Goal: Navigation & Orientation: Understand site structure

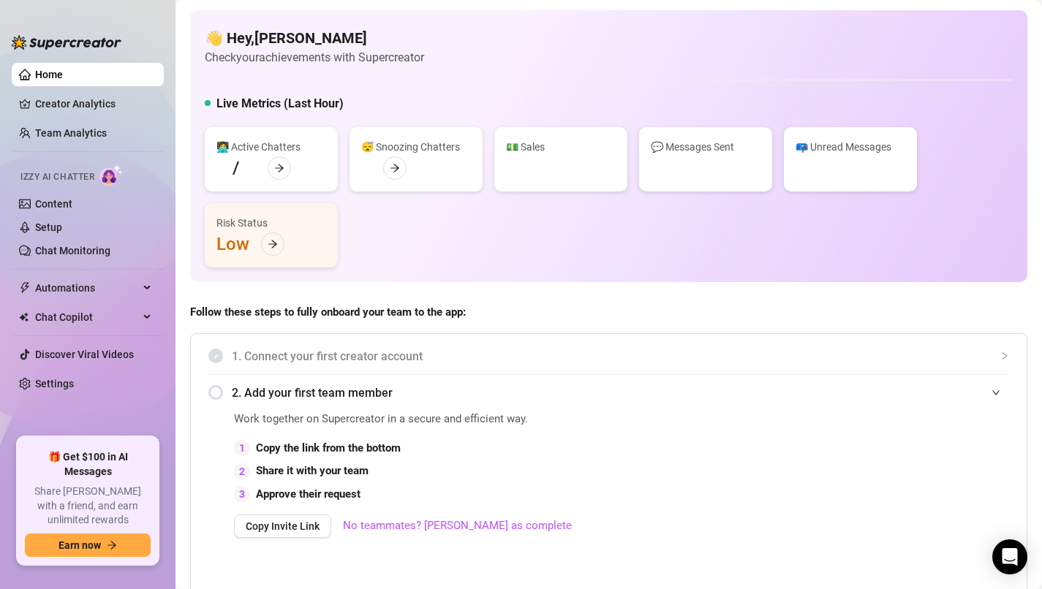
scroll to position [798, 0]
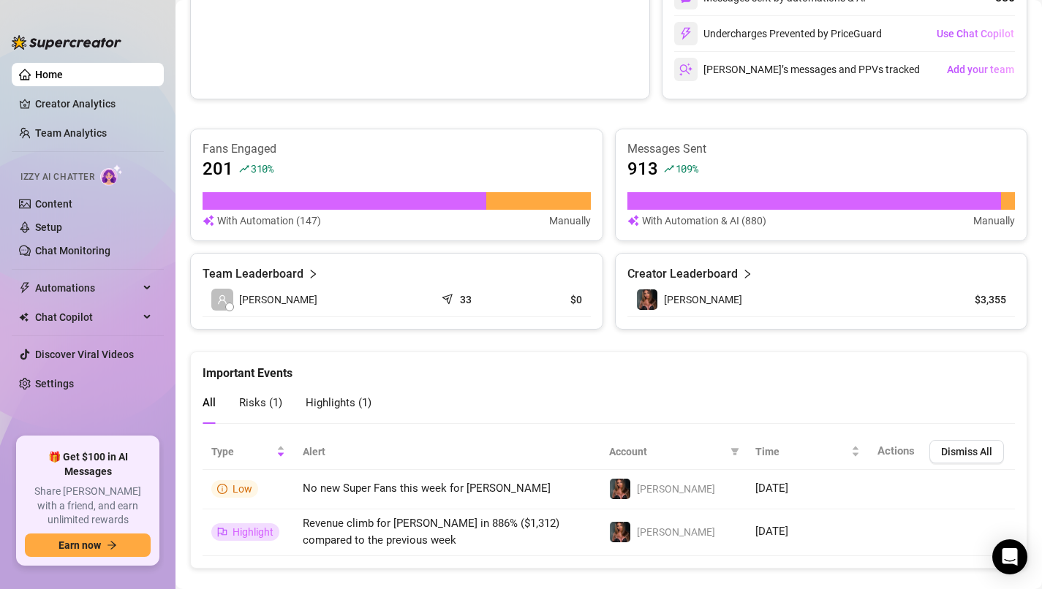
click at [63, 75] on link "Home" at bounding box center [49, 75] width 28 height 12
click at [67, 104] on link "Creator Analytics" at bounding box center [93, 103] width 117 height 23
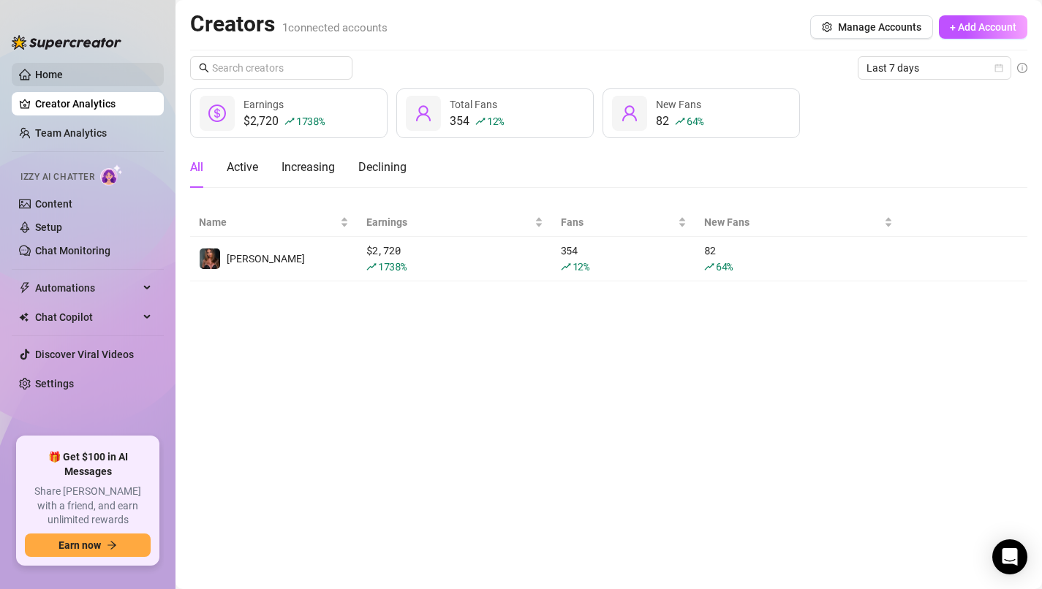
click at [63, 80] on link "Home" at bounding box center [49, 75] width 28 height 12
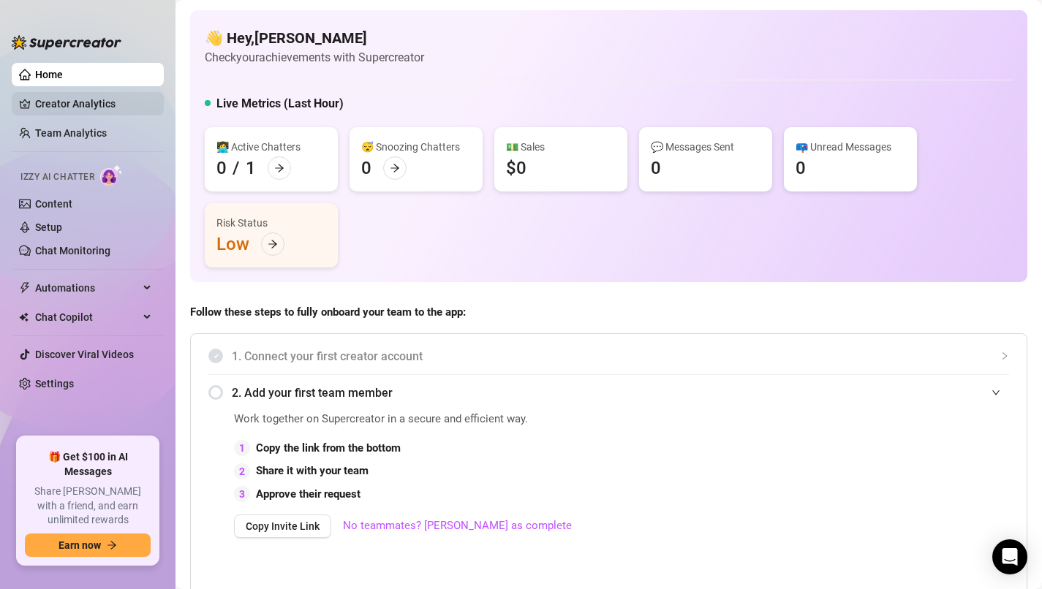
click at [63, 103] on link "Creator Analytics" at bounding box center [93, 103] width 117 height 23
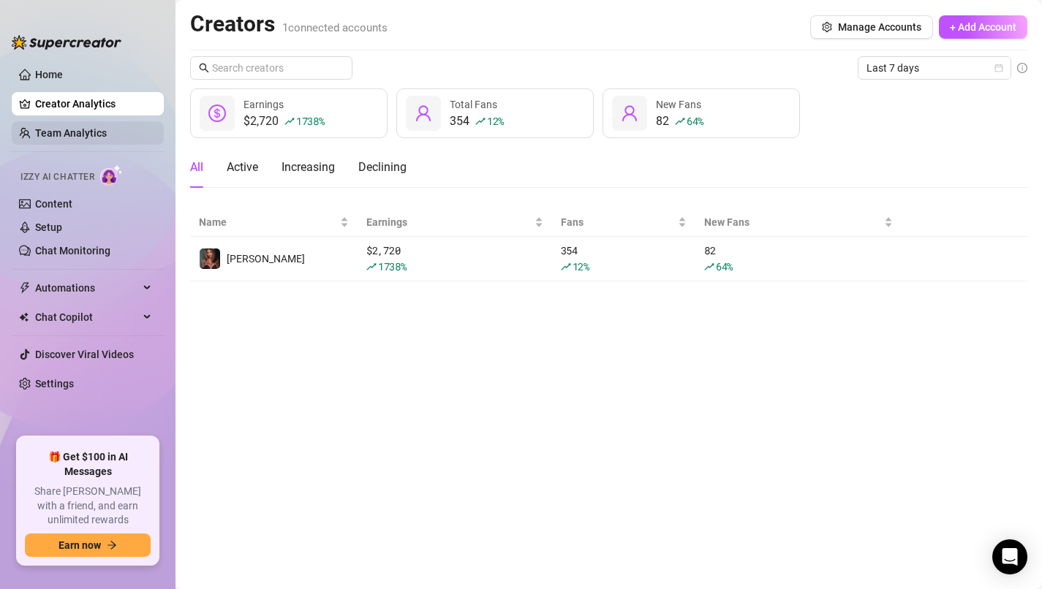
click at [70, 135] on link "Team Analytics" at bounding box center [71, 133] width 72 height 12
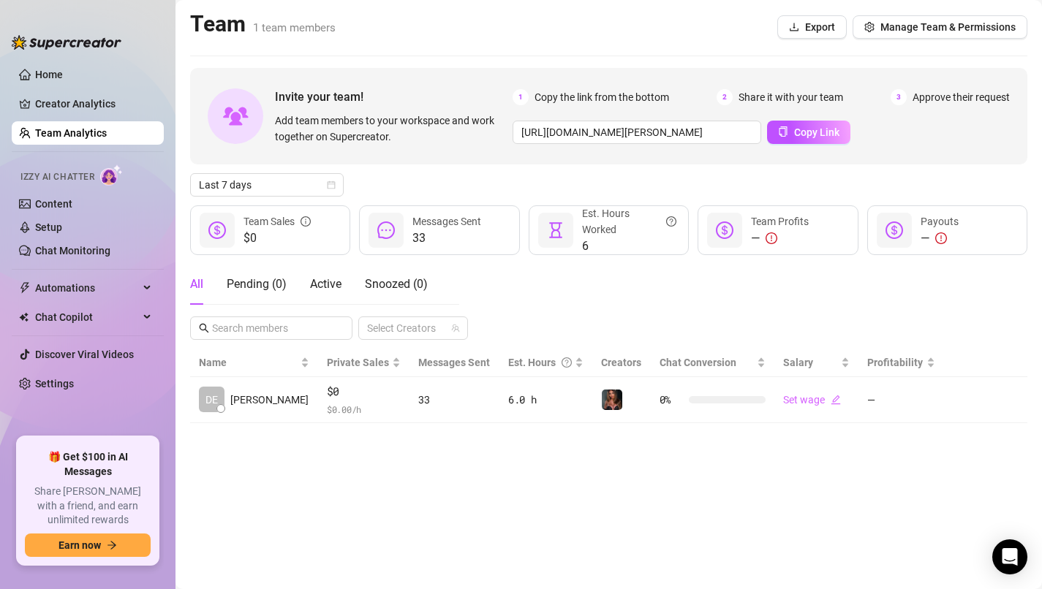
click at [75, 118] on ul "Home Creator Analytics Team Analytics Izzy AI Chatter Content Setup Chat Monito…" at bounding box center [88, 244] width 152 height 374
click at [77, 110] on link "Creator Analytics" at bounding box center [93, 103] width 117 height 23
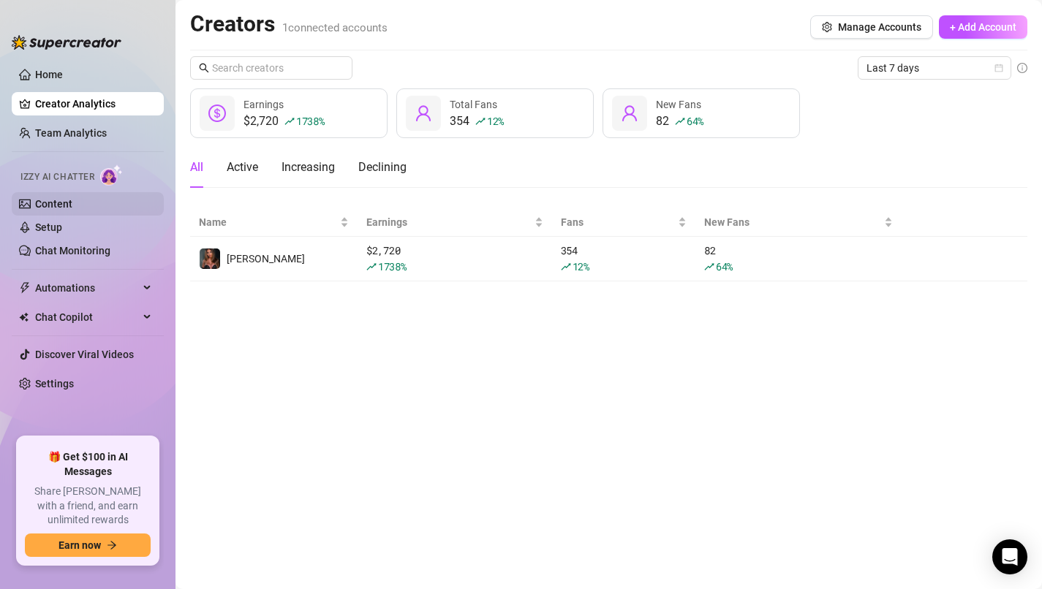
click at [72, 201] on link "Content" at bounding box center [53, 204] width 37 height 12
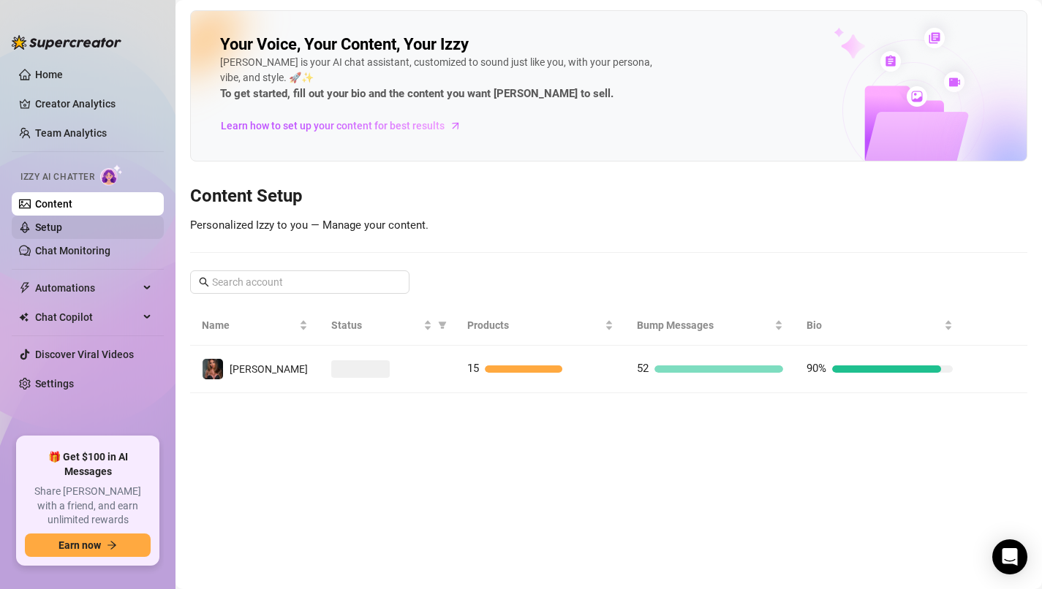
click at [62, 227] on link "Setup" at bounding box center [48, 228] width 27 height 12
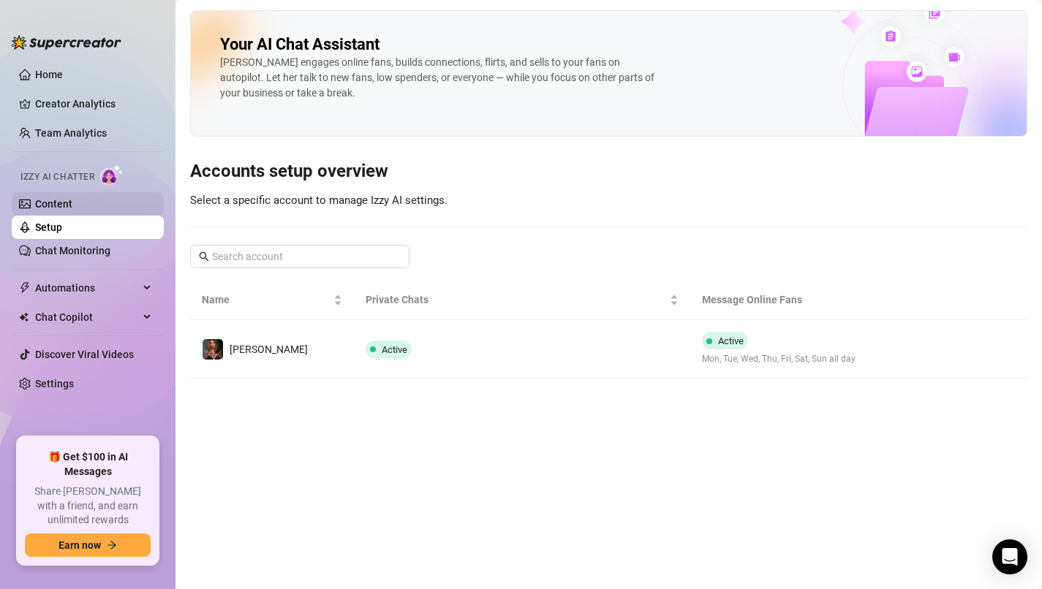
click at [72, 198] on link "Content" at bounding box center [53, 204] width 37 height 12
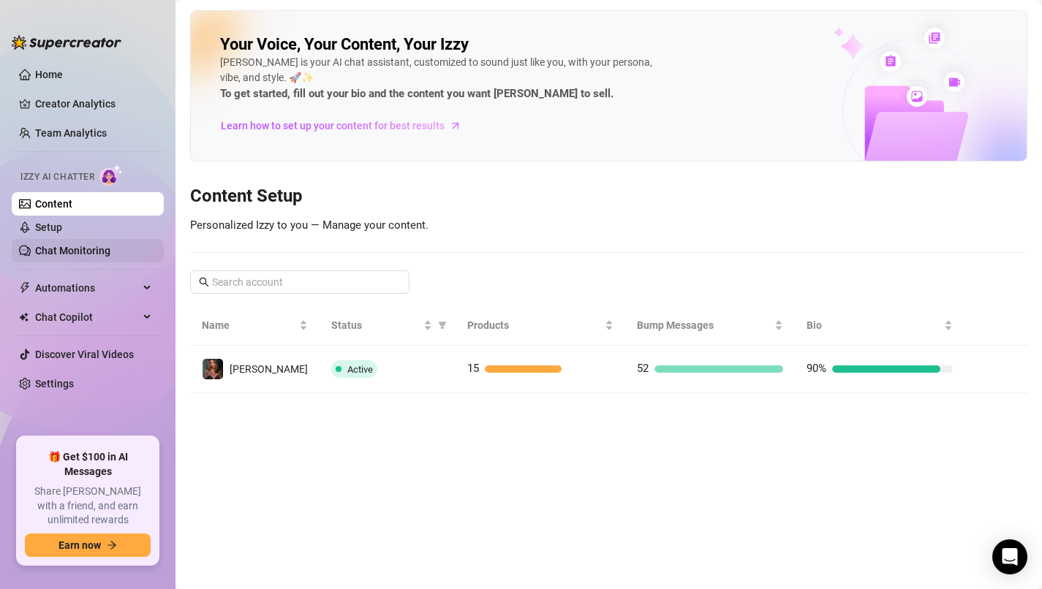
click at [73, 253] on link "Chat Monitoring" at bounding box center [72, 251] width 75 height 12
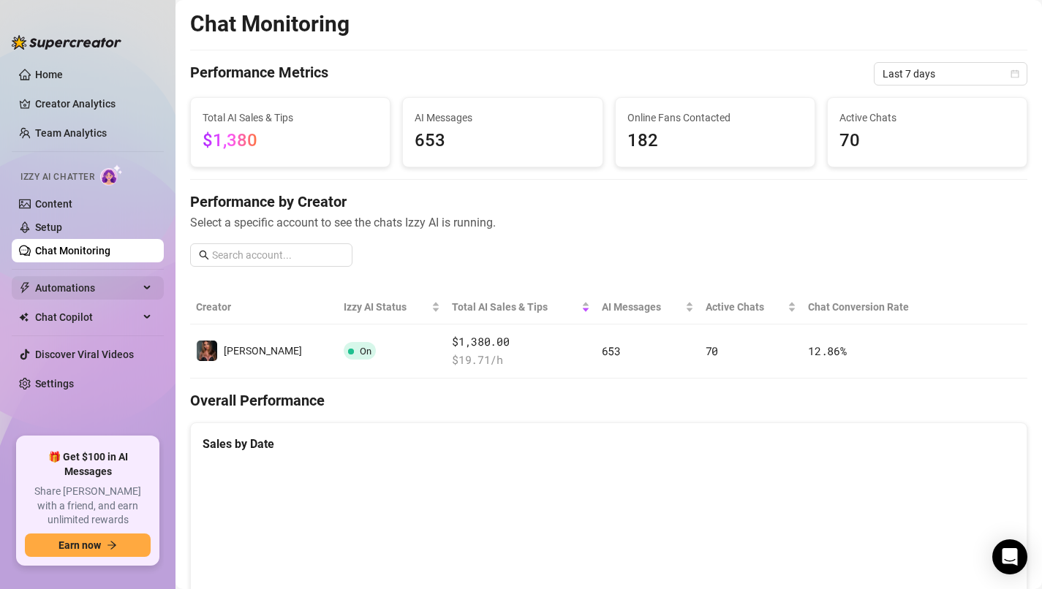
click at [102, 286] on span "Automations" at bounding box center [87, 287] width 104 height 23
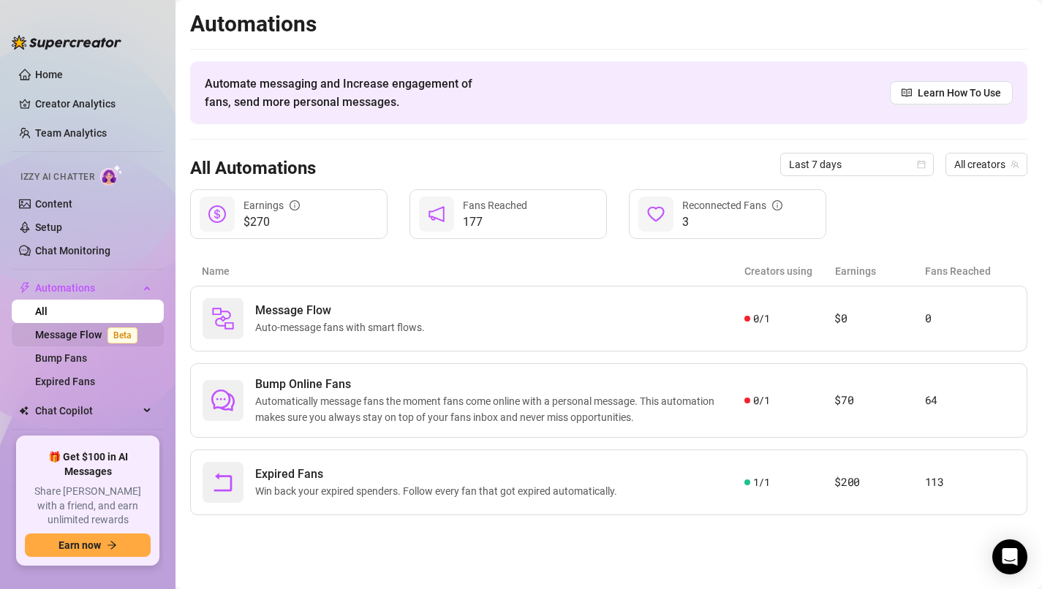
click at [100, 333] on link "Message Flow Beta" at bounding box center [89, 335] width 108 height 12
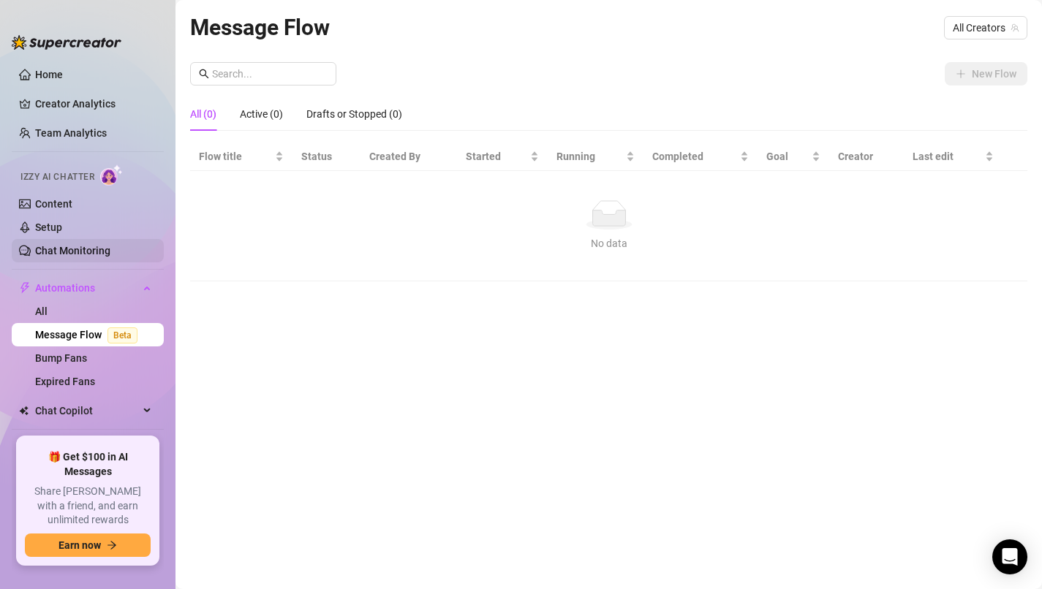
click at [91, 252] on link "Chat Monitoring" at bounding box center [72, 251] width 75 height 12
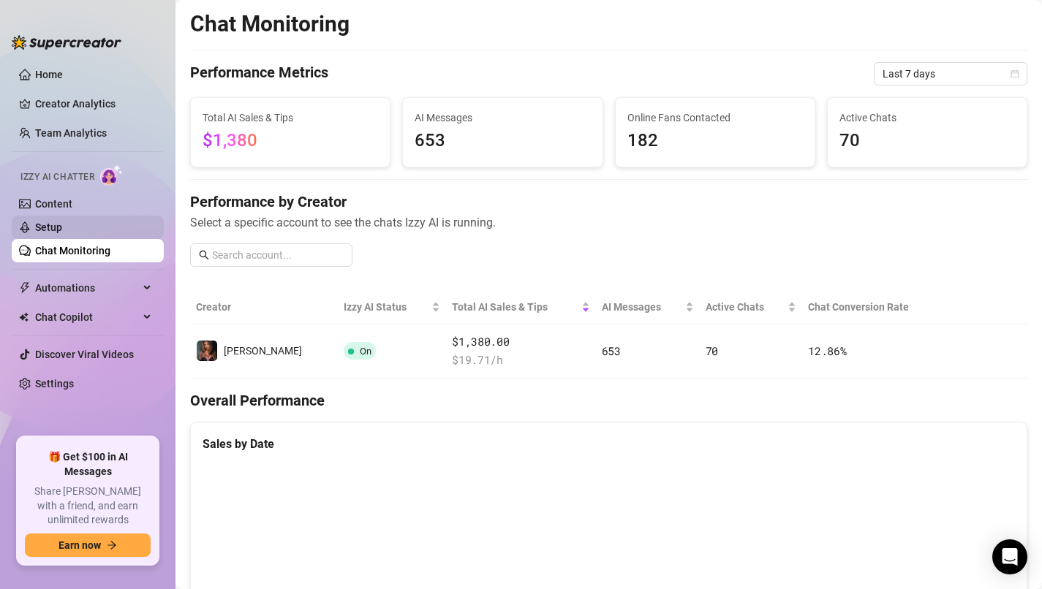
click at [62, 226] on link "Setup" at bounding box center [48, 228] width 27 height 12
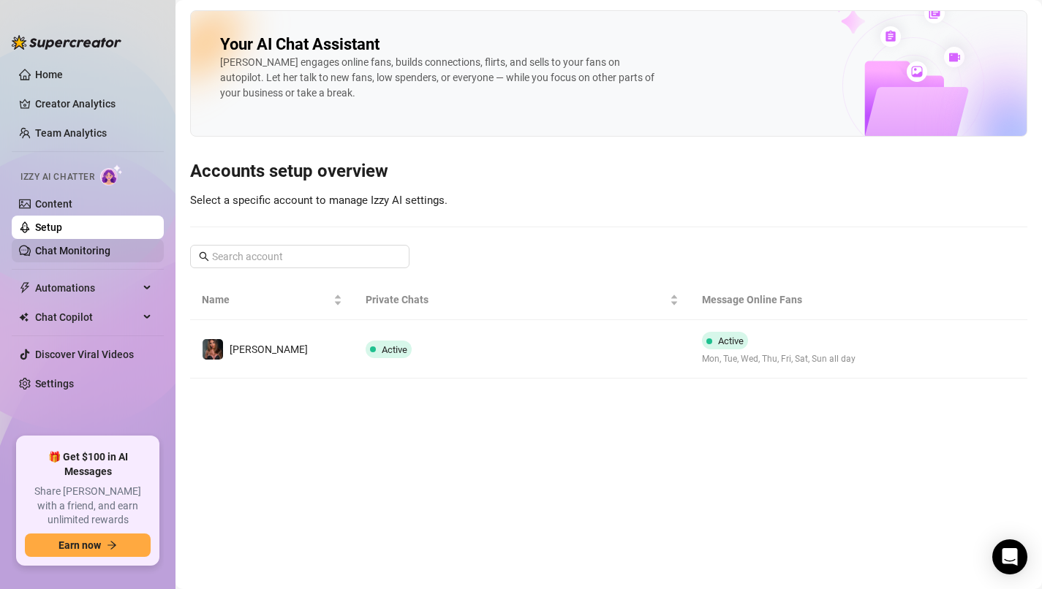
click at [80, 245] on link "Chat Monitoring" at bounding box center [72, 251] width 75 height 12
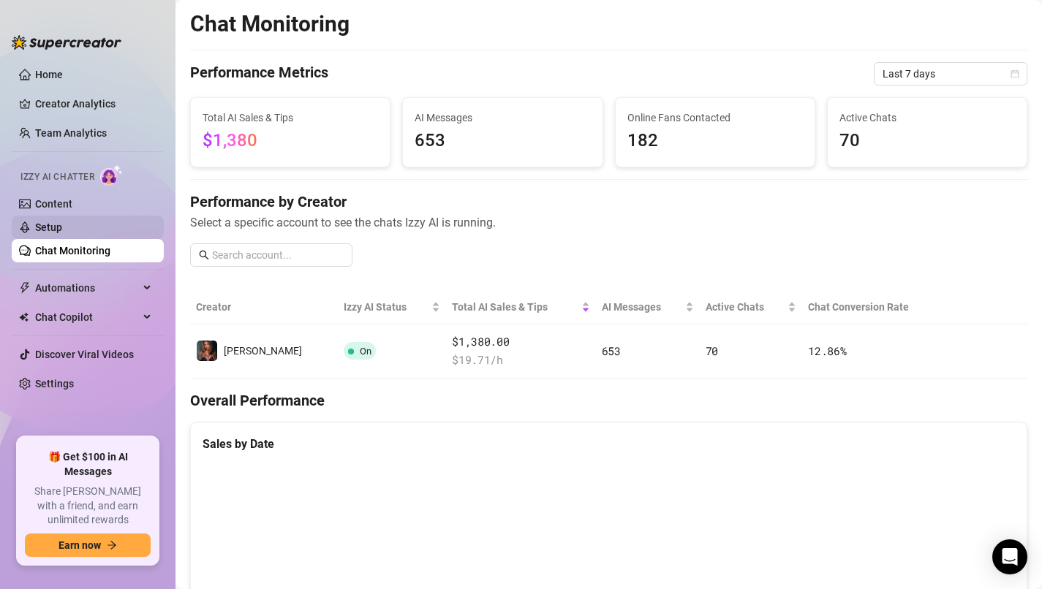
click at [62, 232] on link "Setup" at bounding box center [48, 228] width 27 height 12
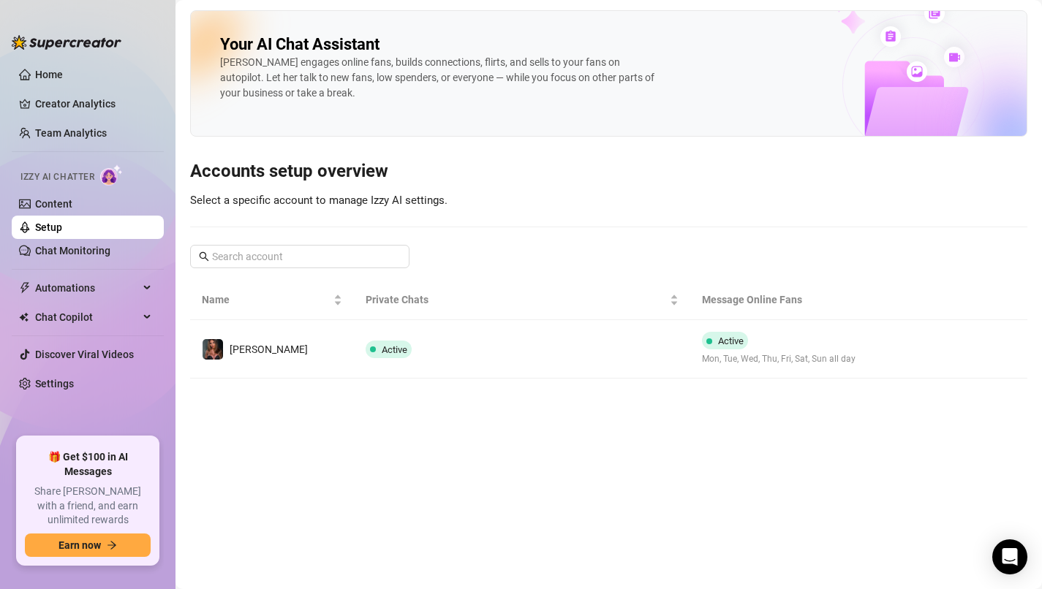
click at [62, 222] on link "Setup" at bounding box center [48, 228] width 27 height 12
click at [72, 210] on link "Content" at bounding box center [53, 204] width 37 height 12
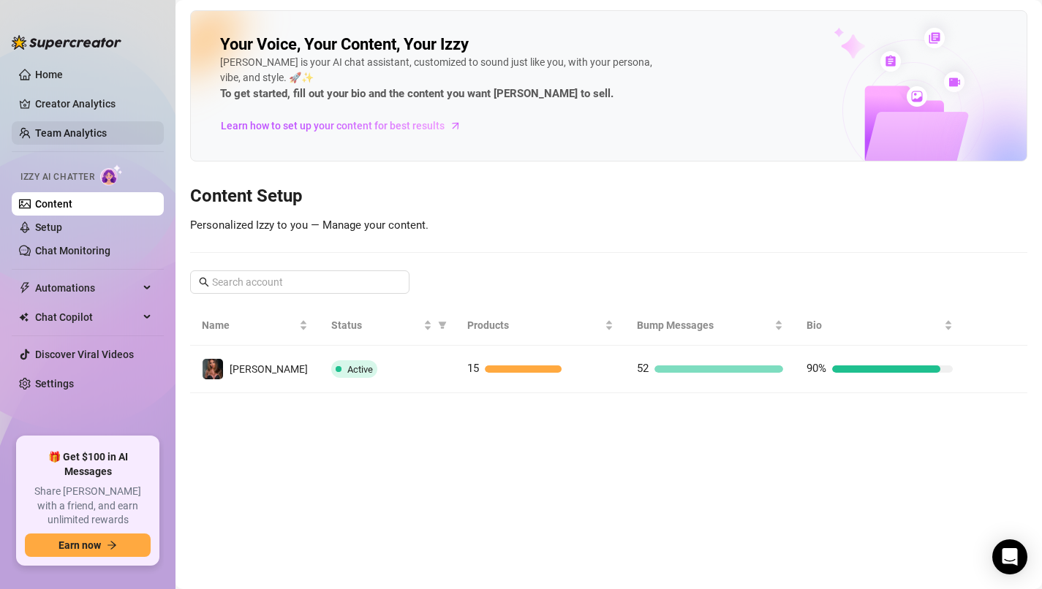
click at [81, 137] on link "Team Analytics" at bounding box center [71, 133] width 72 height 12
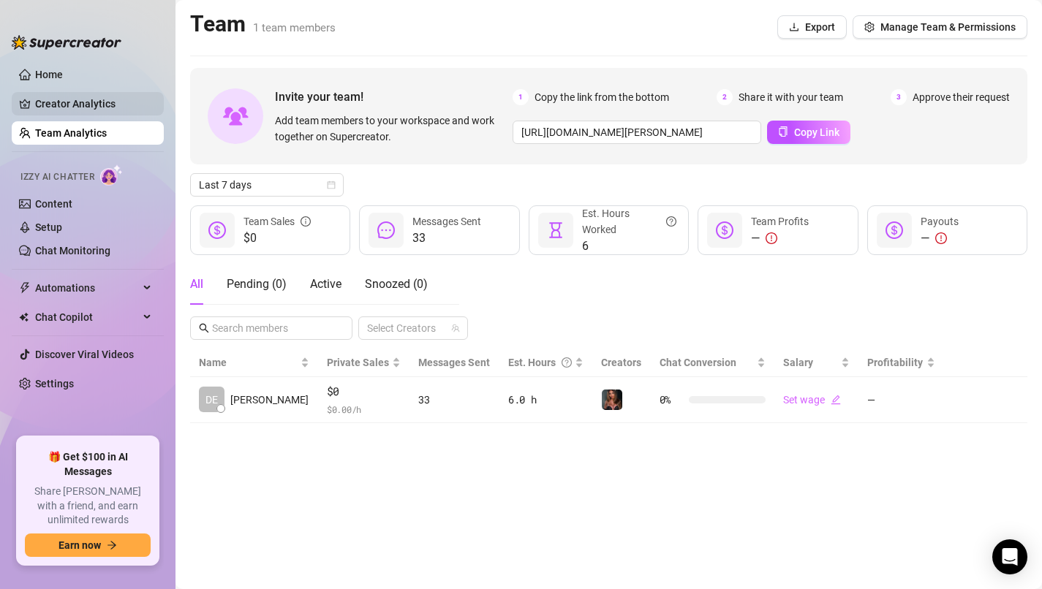
click at [96, 114] on link "Creator Analytics" at bounding box center [93, 103] width 117 height 23
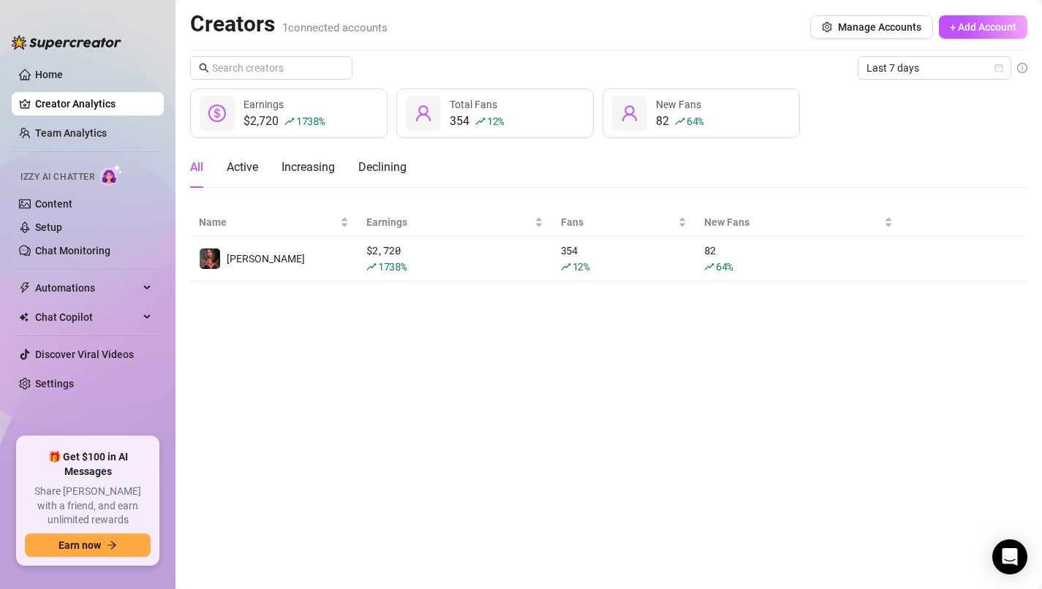
click at [99, 88] on ul "Home Creator Analytics Team Analytics Izzy AI Chatter Content Setup Chat Monito…" at bounding box center [88, 244] width 152 height 374
click at [56, 80] on link "Home" at bounding box center [49, 75] width 28 height 12
